Goal: Check status: Check status

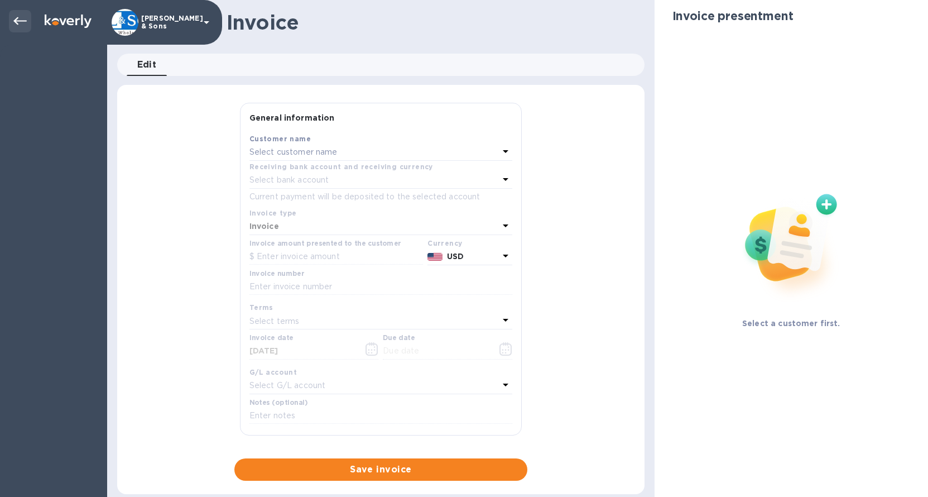
click at [22, 21] on icon at bounding box center [19, 21] width 13 height 8
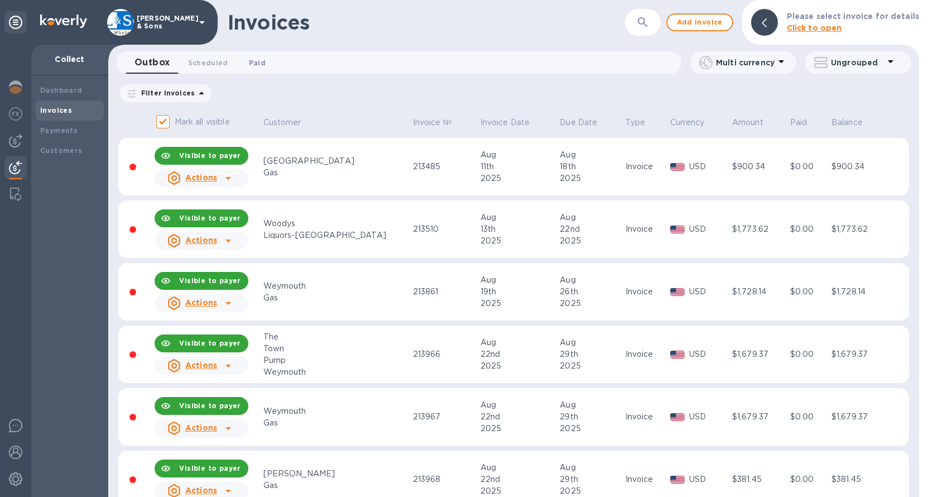
click at [252, 62] on span "Paid 0" at bounding box center [257, 63] width 17 height 12
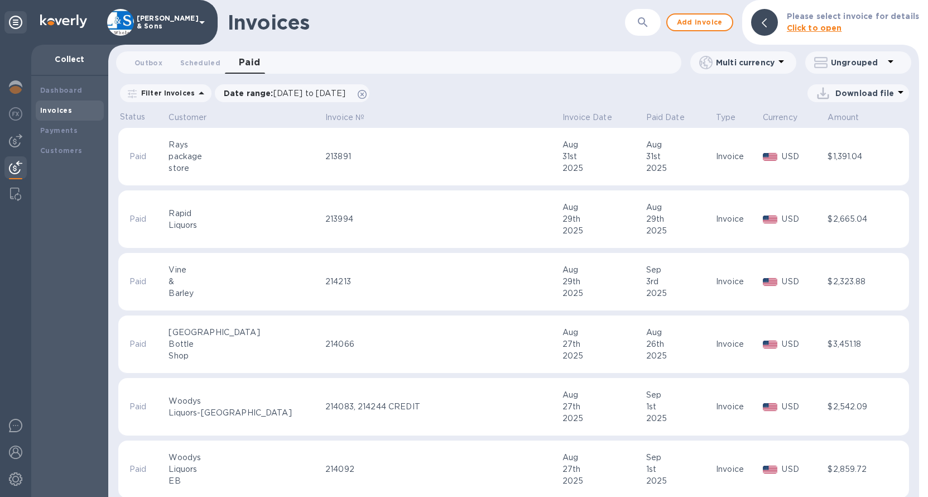
click at [172, 94] on p "Filter Invoices" at bounding box center [166, 92] width 58 height 9
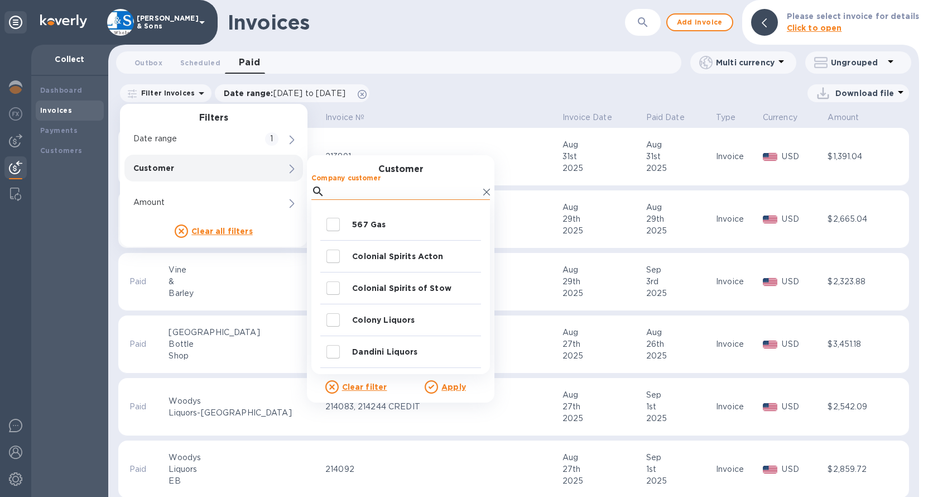
click at [360, 188] on input "Company customer" at bounding box center [404, 191] width 150 height 17
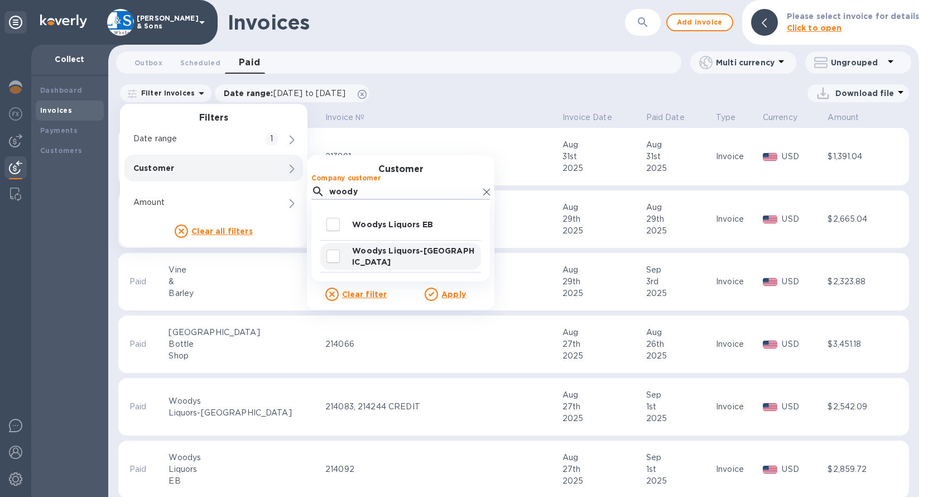
type input "woody"
click at [337, 256] on input "decorative checkbox" at bounding box center [333, 256] width 23 height 23
checkbox input "true"
click at [453, 290] on u "Apply" at bounding box center [454, 294] width 25 height 9
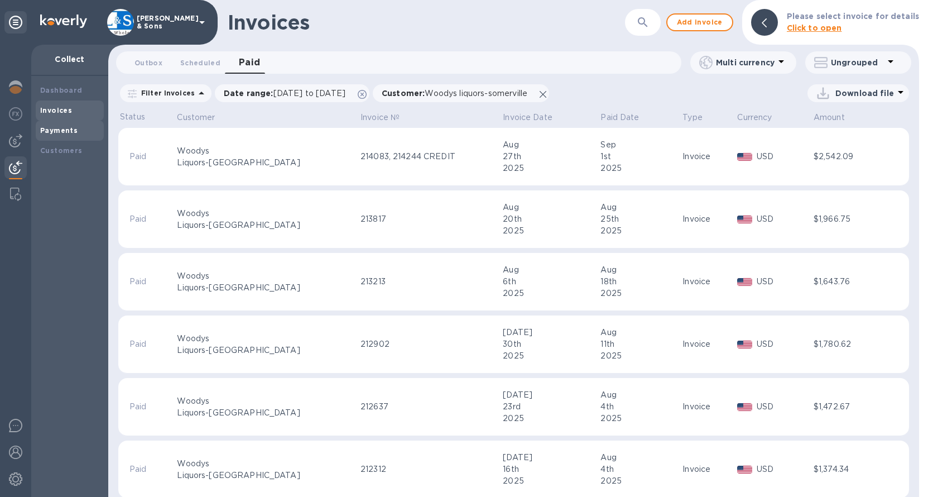
click at [70, 134] on b "Payments" at bounding box center [58, 130] width 37 height 8
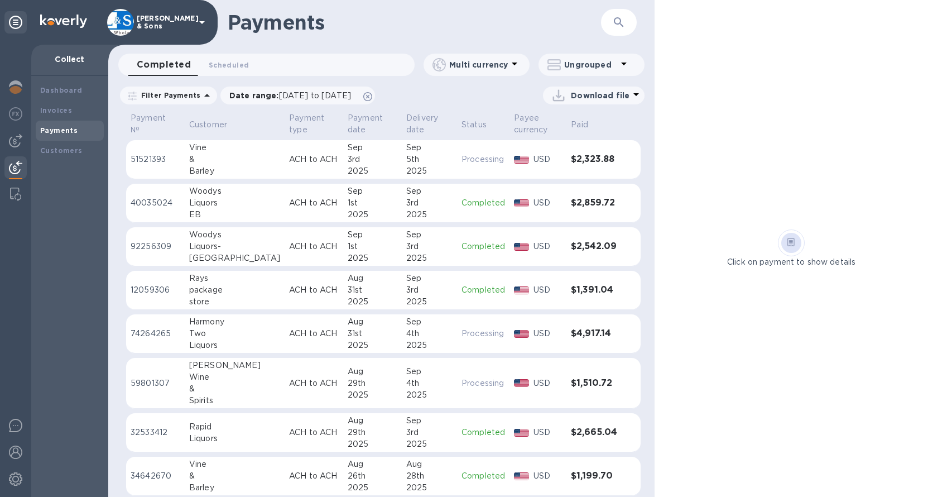
click at [193, 93] on p "Filter Payments" at bounding box center [169, 94] width 64 height 9
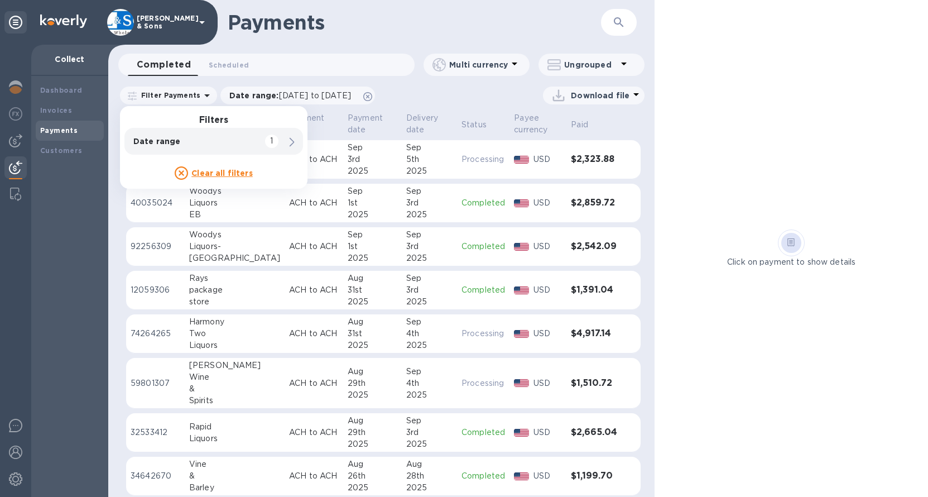
click at [746, 142] on div "Click on payment to show details" at bounding box center [792, 248] width 274 height 497
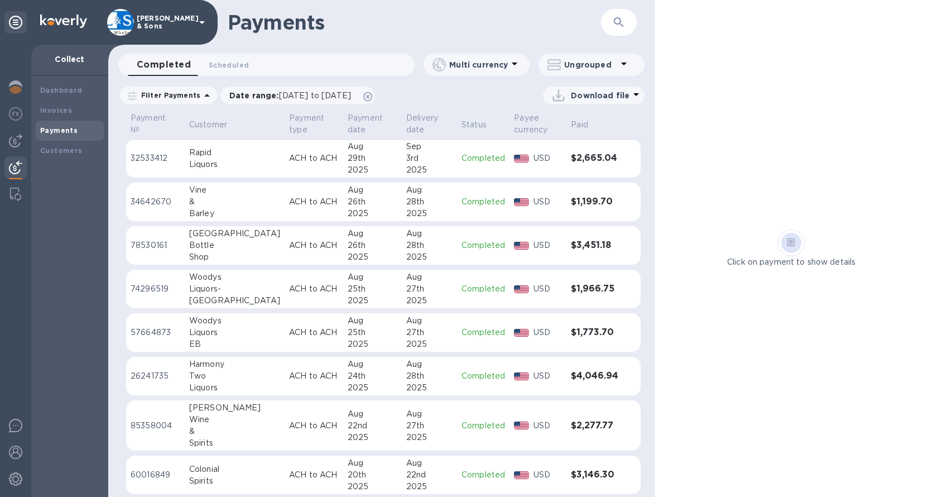
scroll to position [279, 0]
